Goal: Book appointment/travel/reservation

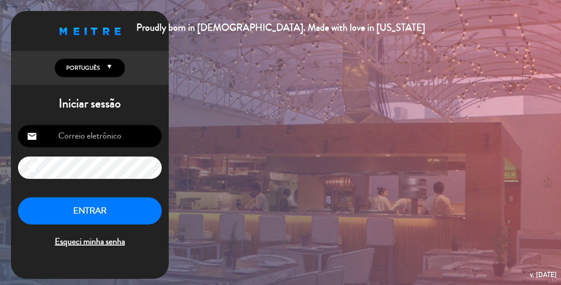
type input "[EMAIL_ADDRESS][DOMAIN_NAME]"
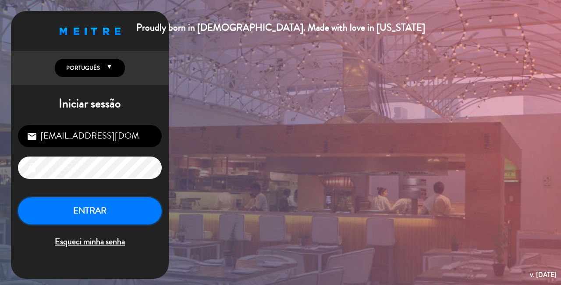
click at [103, 211] on button "ENTRAR" at bounding box center [90, 211] width 144 height 28
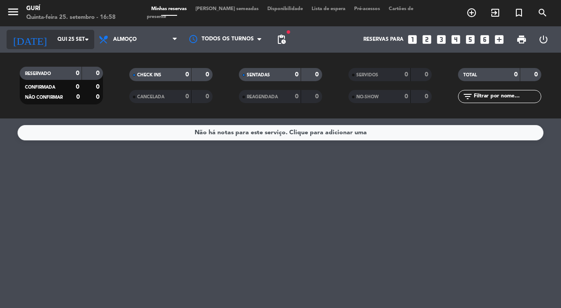
click at [53, 32] on div "[DATE] Qui 25 set arrow_drop_down" at bounding box center [51, 39] width 88 height 19
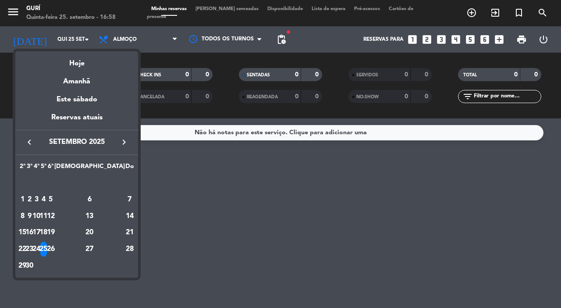
click at [138, 32] on div at bounding box center [280, 154] width 561 height 308
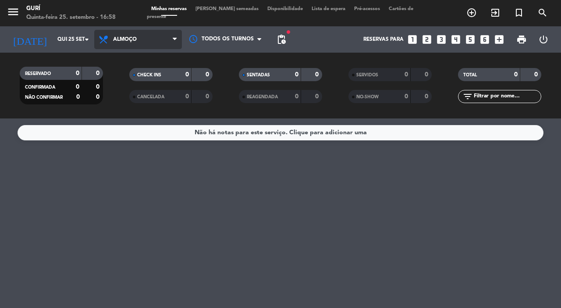
click at [139, 40] on span "Almoço" at bounding box center [138, 39] width 88 height 19
click at [135, 94] on div "menu Gurí Quinta-feira 25. setembro - 16:58 Minhas reservas Mesas semeadas Disp…" at bounding box center [280, 59] width 561 height 118
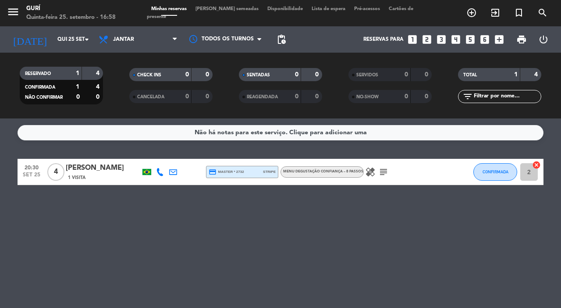
click at [276, 128] on div "Não há notas para este serviço. Clique para adicionar uma" at bounding box center [281, 133] width 172 height 10
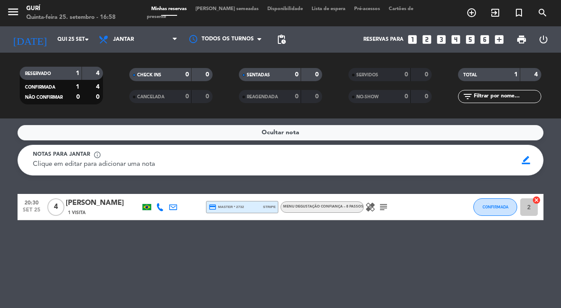
click at [67, 158] on span "Notas para jantar" at bounding box center [61, 154] width 57 height 9
click at [82, 156] on span "Notas para jantar" at bounding box center [61, 154] width 57 height 9
click at [64, 170] on div "Notas para jantar info_outline Clique em editar para adicionar [PERSON_NAME] bo…" at bounding box center [281, 160] width 526 height 31
click at [134, 154] on div "Notas para jantar info_outline" at bounding box center [272, 154] width 478 height 9
click at [238, 128] on div "Ocultar nota" at bounding box center [281, 132] width 526 height 15
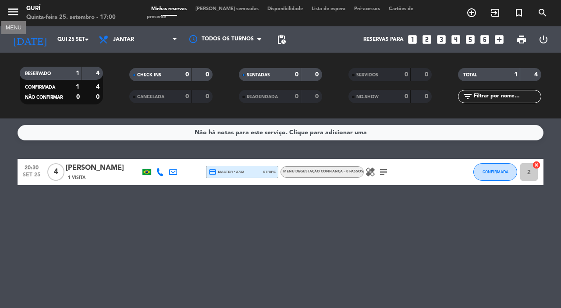
click at [17, 9] on icon "menu" at bounding box center [13, 11] width 13 height 13
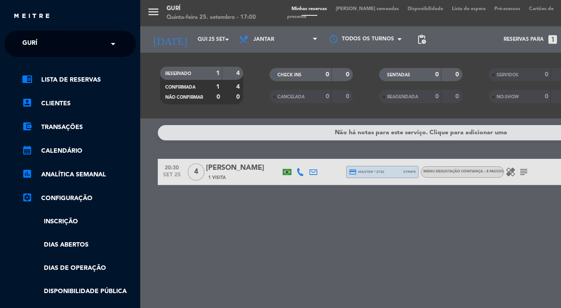
click at [154, 40] on div "menu Gurí Quinta-feira 25. setembro - 17:00 Minhas reservas Mesas semeadas Disp…" at bounding box center [420, 154] width 561 height 308
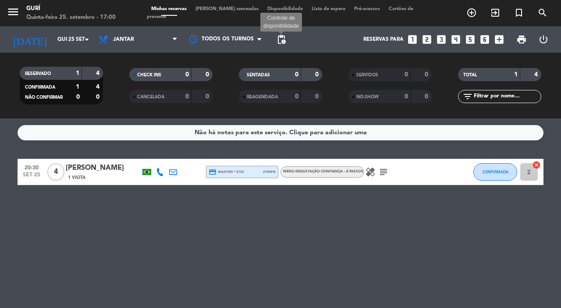
click at [285, 36] on span "pending_actions" at bounding box center [281, 39] width 11 height 11
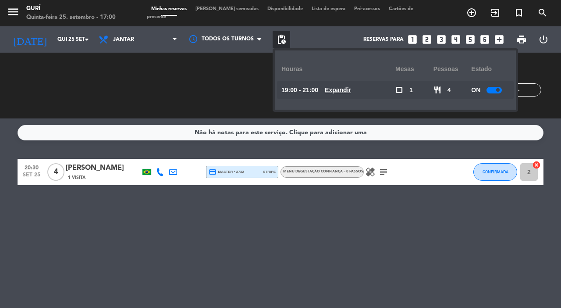
click at [285, 36] on span "pending_actions" at bounding box center [281, 39] width 11 height 11
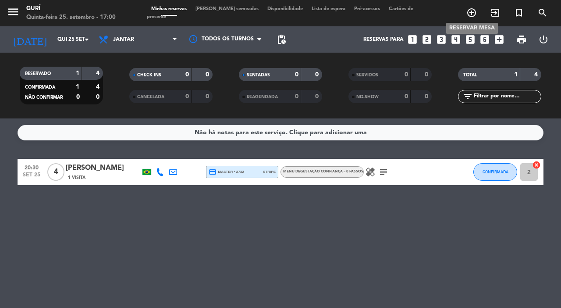
click at [471, 16] on icon "add_circle_outline" at bounding box center [471, 12] width 11 height 11
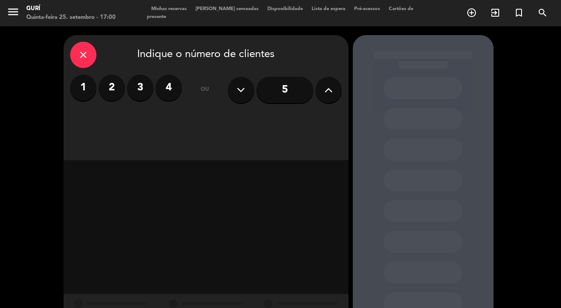
click at [169, 89] on label "4" at bounding box center [169, 87] width 26 height 26
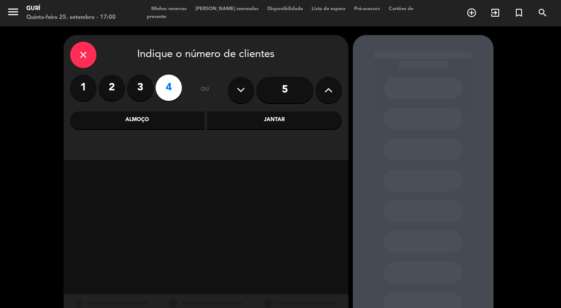
click at [244, 123] on div "Jantar" at bounding box center [274, 120] width 135 height 18
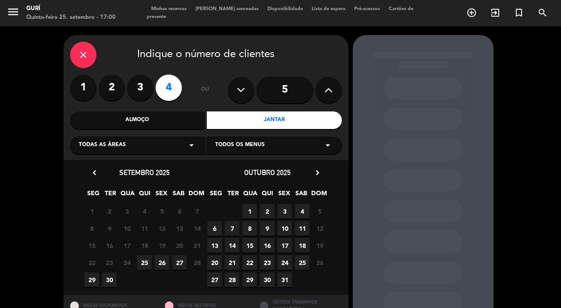
click at [146, 259] on span "25" at bounding box center [144, 262] width 14 height 14
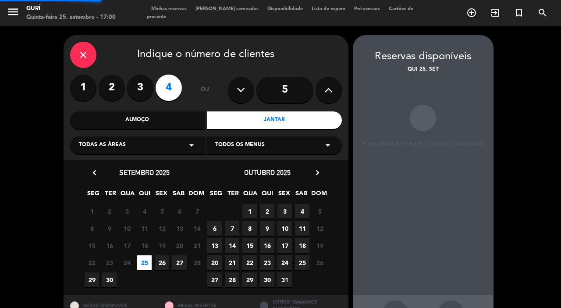
scroll to position [33, 0]
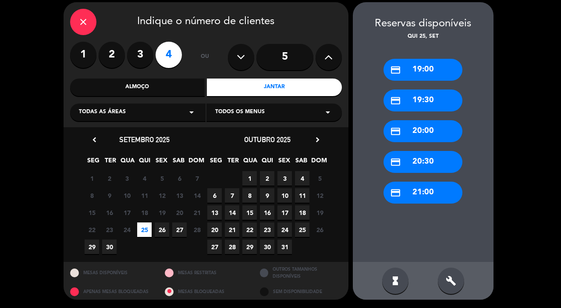
click at [443, 129] on div "credit_card 20:00" at bounding box center [422, 131] width 79 height 22
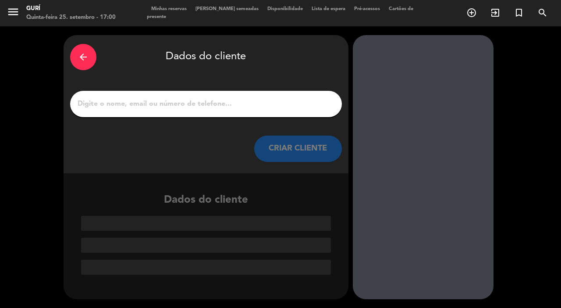
click at [227, 106] on input "1" at bounding box center [206, 104] width 259 height 12
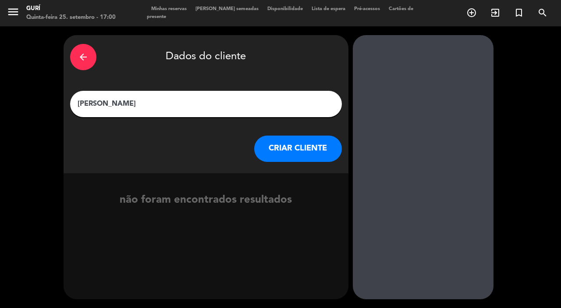
type input "[PERSON_NAME]"
click at [305, 149] on button "CRIAR CLIENTE" at bounding box center [298, 148] width 88 height 26
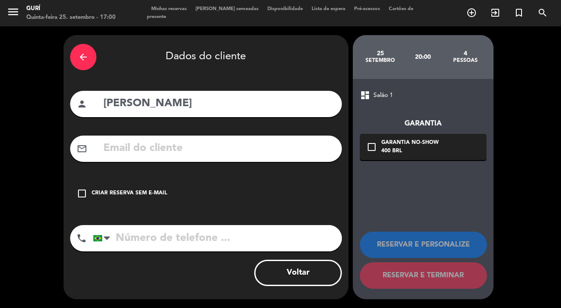
click at [203, 146] on input "text" at bounding box center [219, 148] width 233 height 18
click at [80, 188] on div "check_box_outline_blank Criar reserva sem e-mail" at bounding box center [206, 193] width 272 height 26
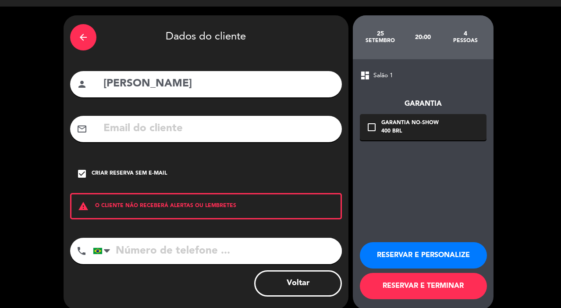
scroll to position [30, 0]
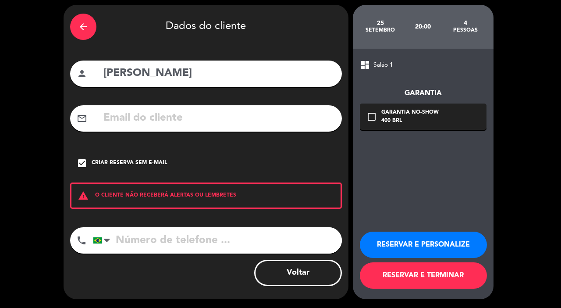
click at [411, 273] on button "RESERVAR E TERMINAR" at bounding box center [423, 275] width 127 height 26
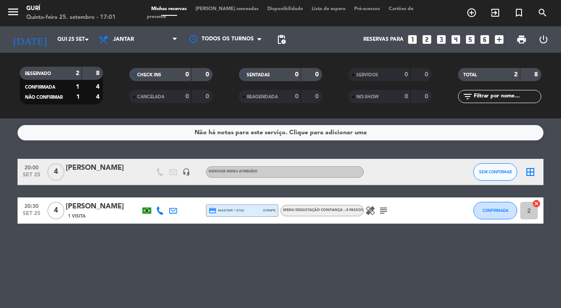
click at [283, 173] on div "Nenhum menu atribuído" at bounding box center [285, 171] width 158 height 11
click at [89, 169] on div "[PERSON_NAME]" at bounding box center [103, 167] width 74 height 11
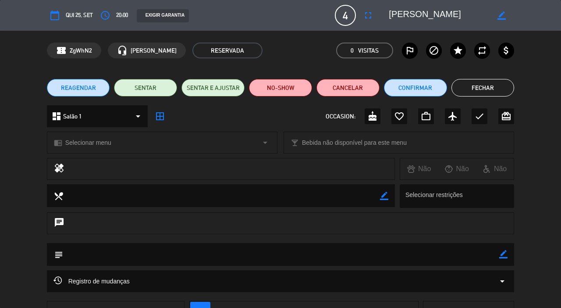
click at [262, 142] on icon "arrow_drop_down" at bounding box center [265, 142] width 11 height 11
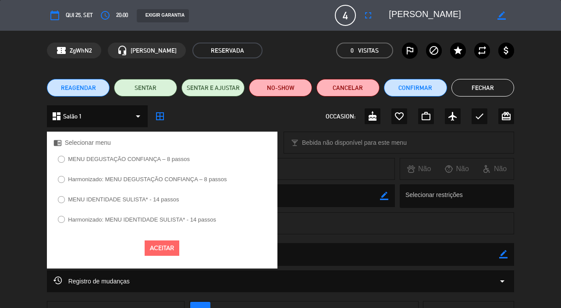
click at [65, 158] on div at bounding box center [61, 159] width 7 height 7
click at [348, 157] on div "chrome_reader_mode MENU DEGUSTAÇÃO CONFIANÇA – 8 passos Harmonizado: MENU DEGUS…" at bounding box center [280, 147] width 561 height 22
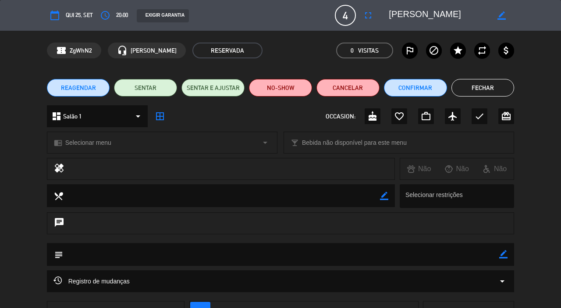
click at [266, 139] on icon "arrow_drop_down" at bounding box center [265, 142] width 11 height 11
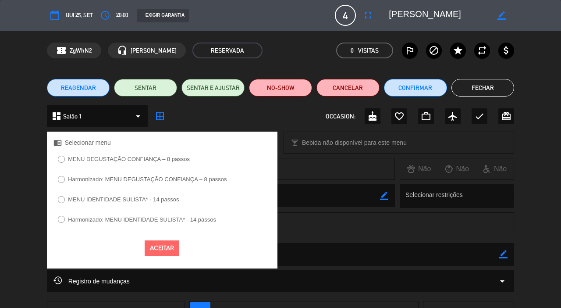
click at [61, 159] on input "MENU DEGUSTAÇÃO CONFIANÇA – 8 passos" at bounding box center [61, 159] width 6 height 6
radio input "true"
click at [157, 249] on button "Aceitar" at bounding box center [162, 247] width 35 height 15
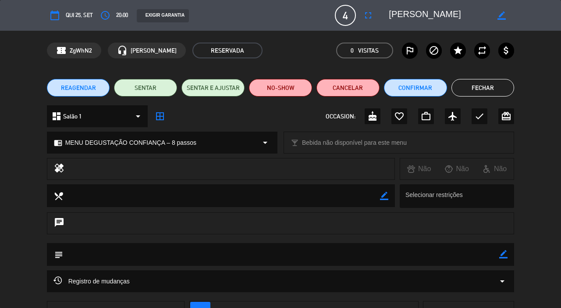
click at [482, 86] on button "Fechar" at bounding box center [482, 88] width 63 height 18
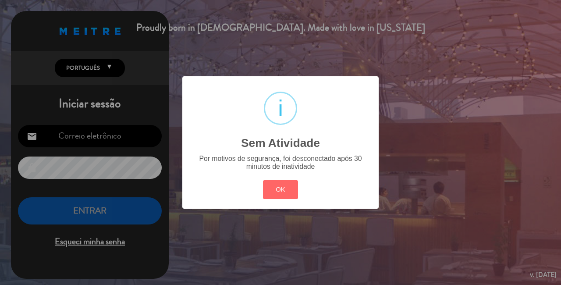
type input "[EMAIL_ADDRESS][DOMAIN_NAME]"
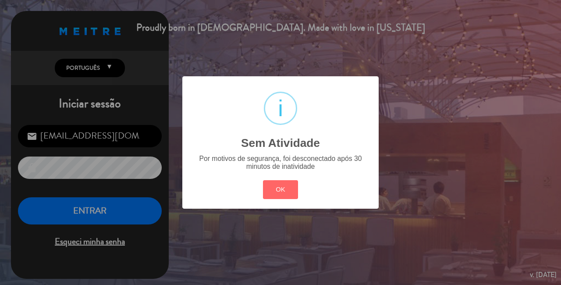
click at [396, 4] on div "? ! i Sem Atividade × Por motivos de segurança, foi desconectado após 30 minuto…" at bounding box center [280, 142] width 561 height 285
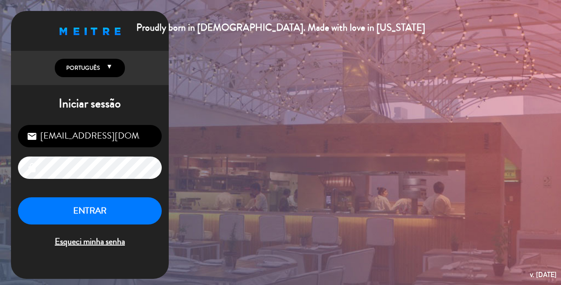
drag, startPoint x: 549, startPoint y: 50, endPoint x: 558, endPoint y: 49, distance: 8.9
click at [549, 50] on div "Proudly born in [DEMOGRAPHIC_DATA]. Made with love in [US_STATE] English Españo…" at bounding box center [280, 142] width 561 height 285
click at [102, 216] on button "ENTRAR" at bounding box center [90, 211] width 144 height 28
